Goal: Information Seeking & Learning: Learn about a topic

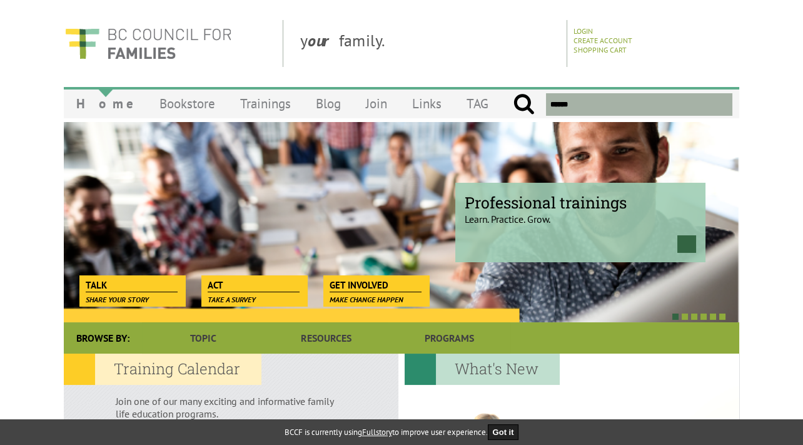
click at [103, 103] on link "Home" at bounding box center [105, 103] width 83 height 29
click at [572, 104] on input "text" at bounding box center [639, 104] width 186 height 23
type input "**********"
click at [513, 93] on input "submit" at bounding box center [524, 104] width 22 height 23
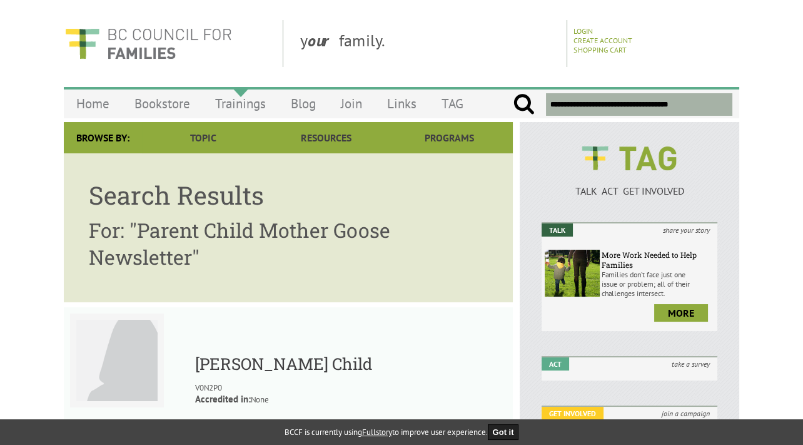
click at [245, 103] on link "Trainings" at bounding box center [241, 103] width 76 height 29
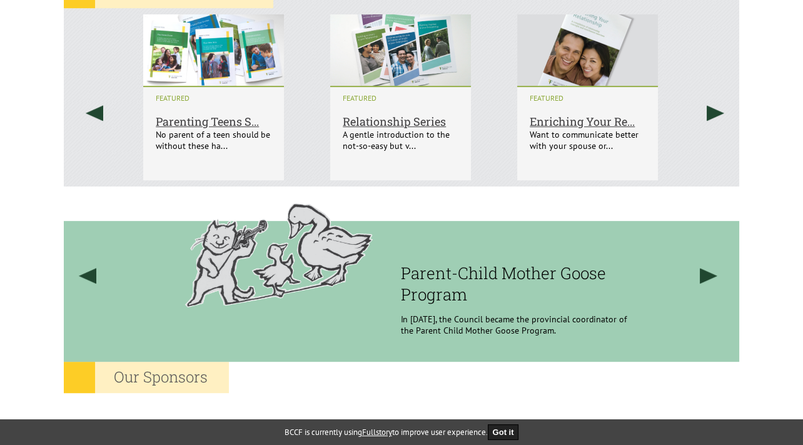
scroll to position [855, 0]
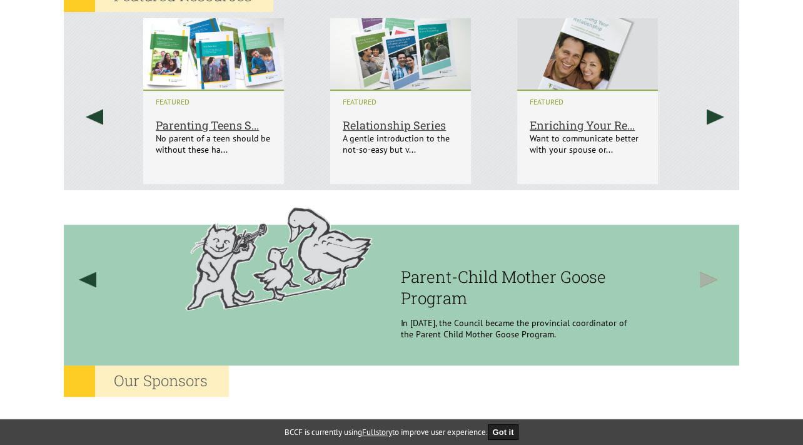
click at [705, 272] on link at bounding box center [710, 279] width 48 height 178
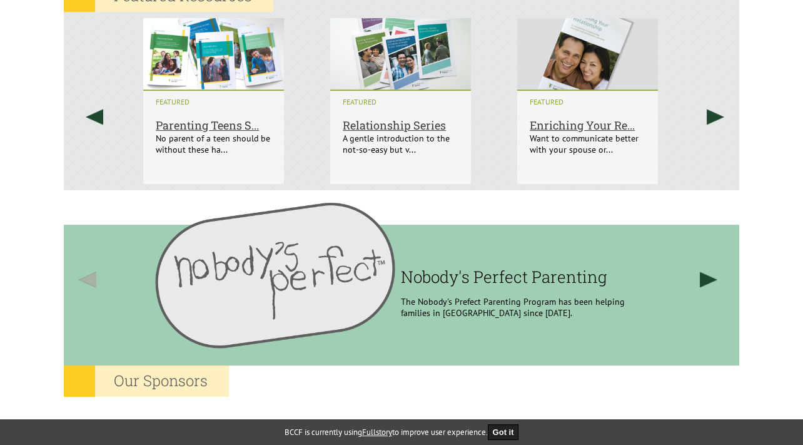
click at [90, 278] on link at bounding box center [88, 279] width 48 height 178
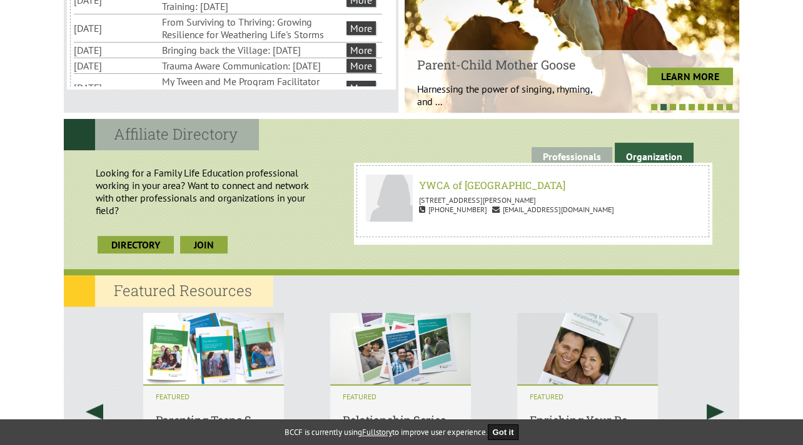
scroll to position [560, 0]
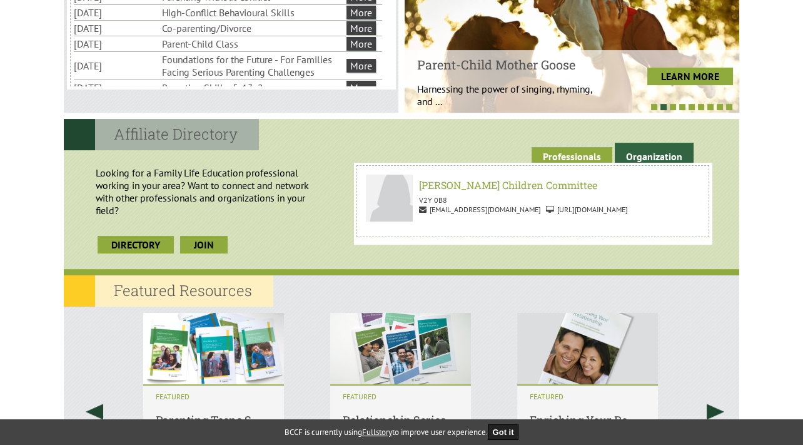
click at [587, 150] on link "Professionals" at bounding box center [572, 156] width 81 height 19
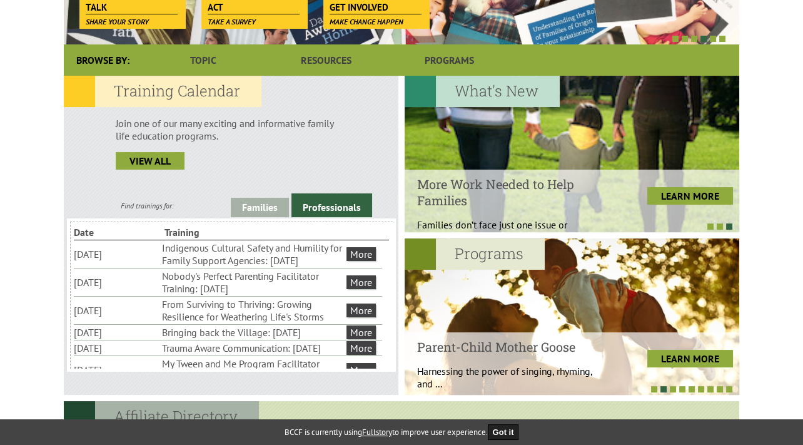
scroll to position [265, 0]
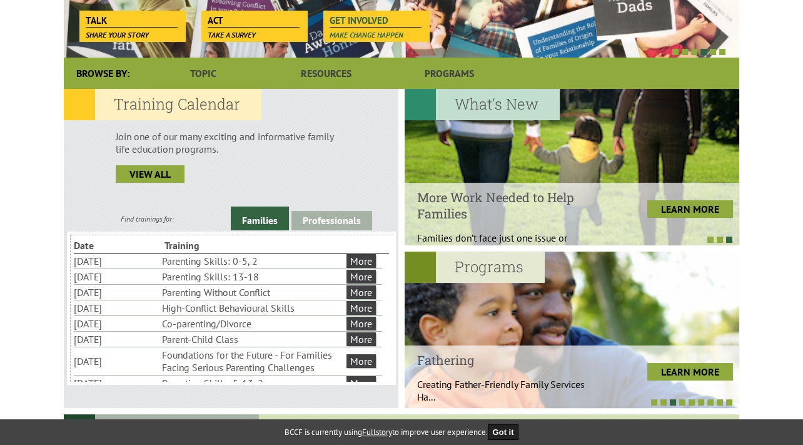
click at [382, 20] on span "Get Involved" at bounding box center [376, 21] width 92 height 14
